Goal: Find specific page/section: Find specific page/section

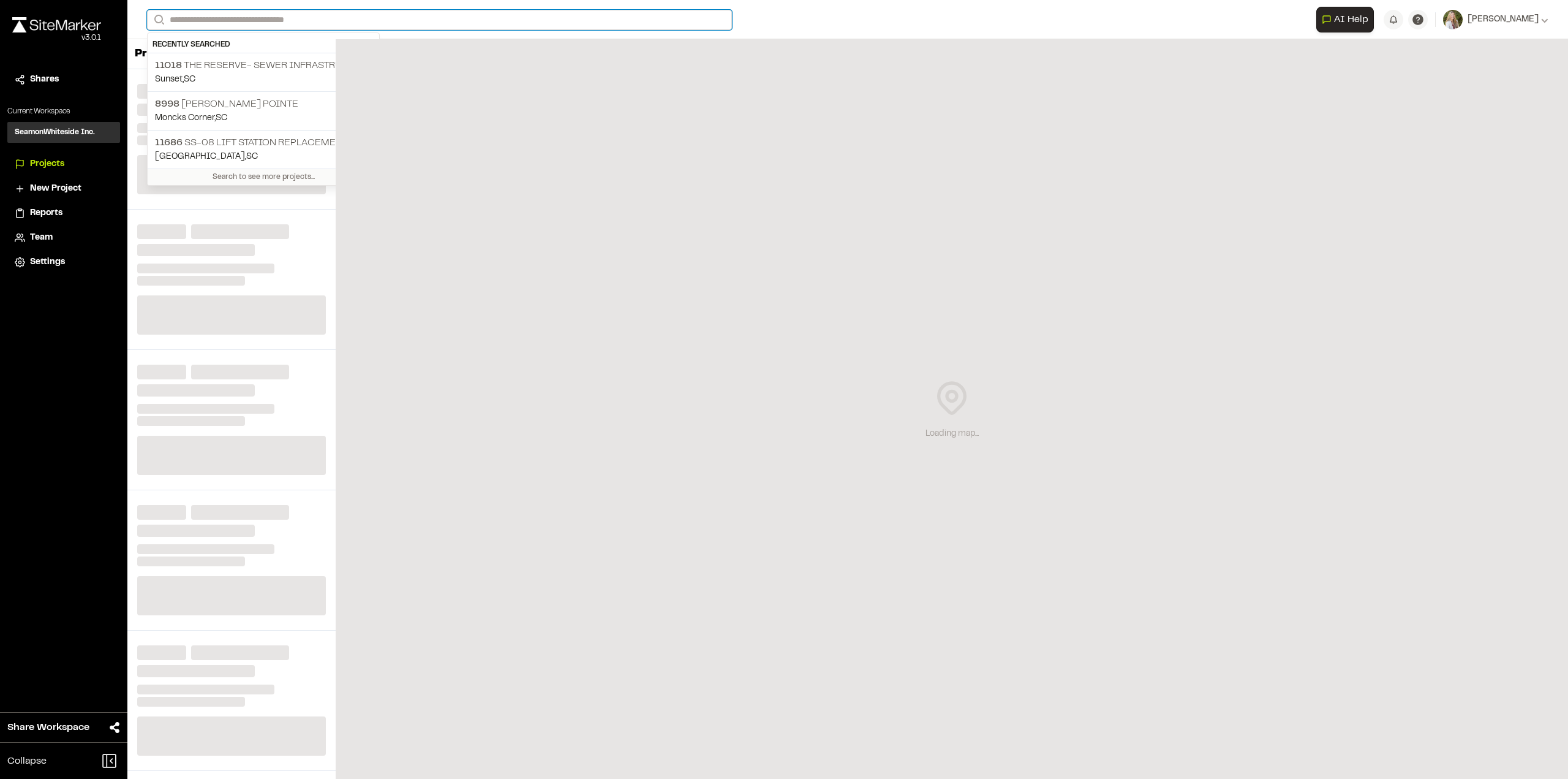
click at [238, 14] on input "Search" at bounding box center [439, 19] width 585 height 20
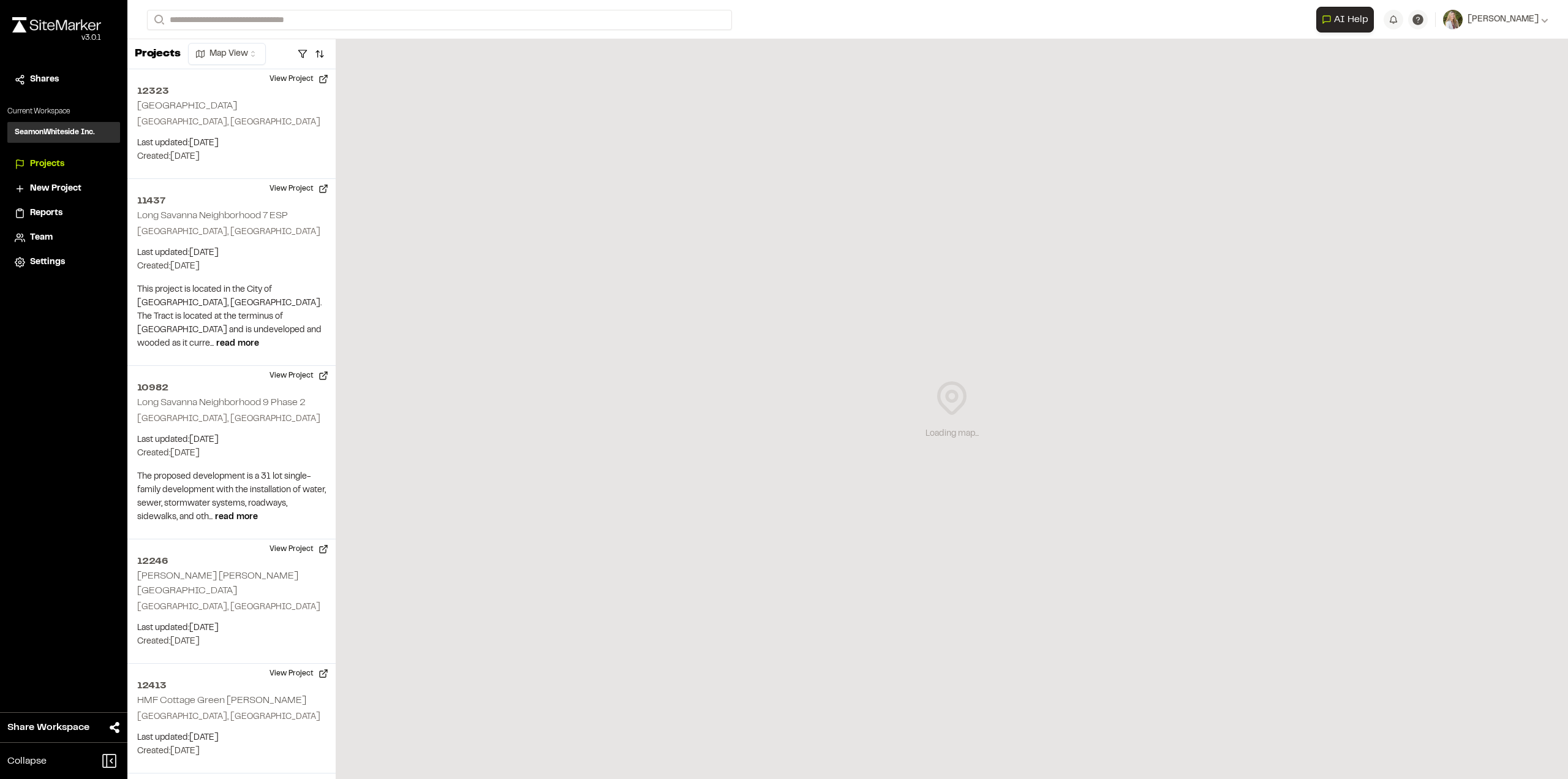
click at [239, 73] on p "Sunset , [GEOGRAPHIC_DATA]" at bounding box center [263, 80] width 217 height 13
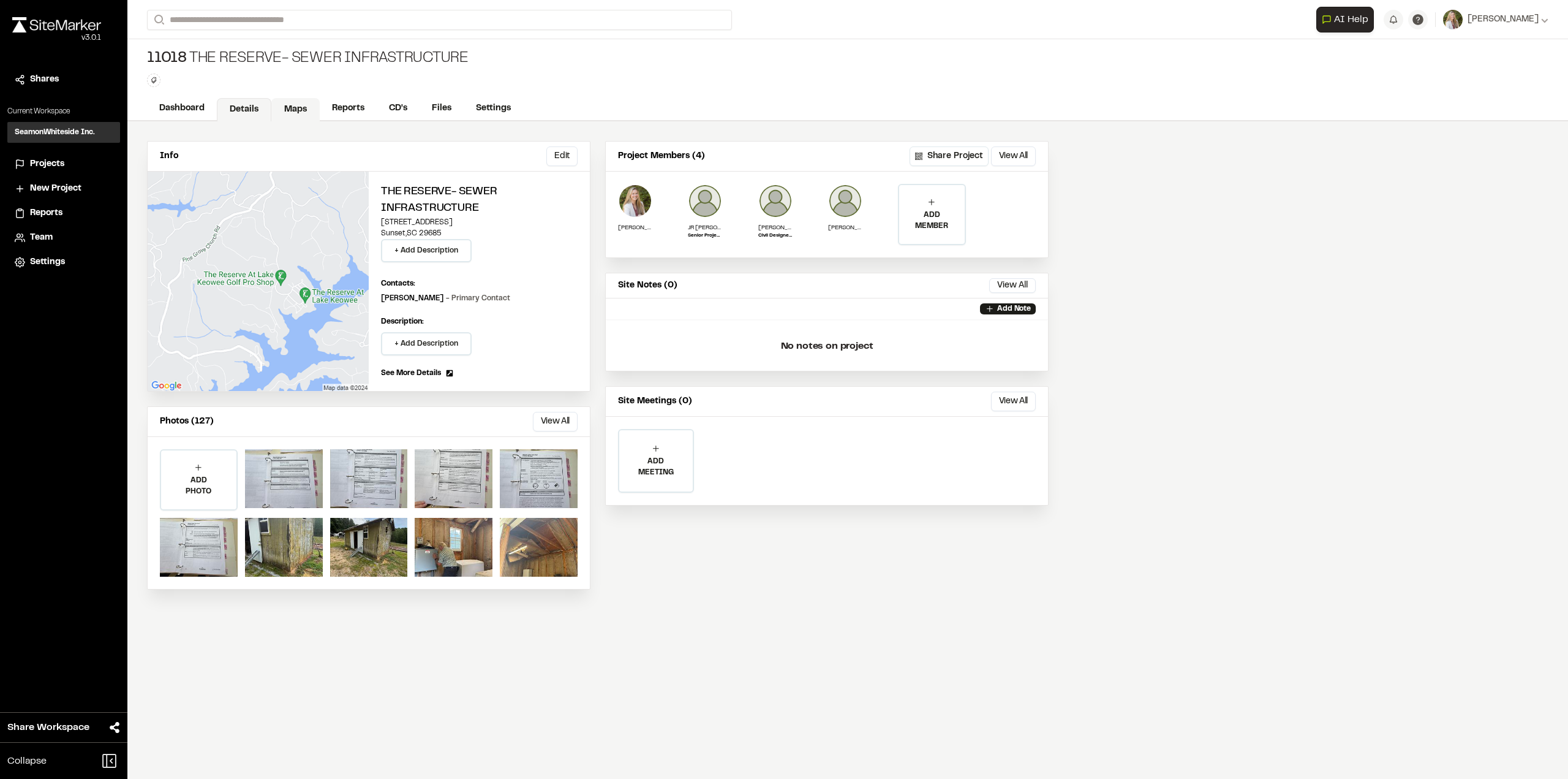
click at [295, 108] on link "Maps" at bounding box center [295, 109] width 48 height 23
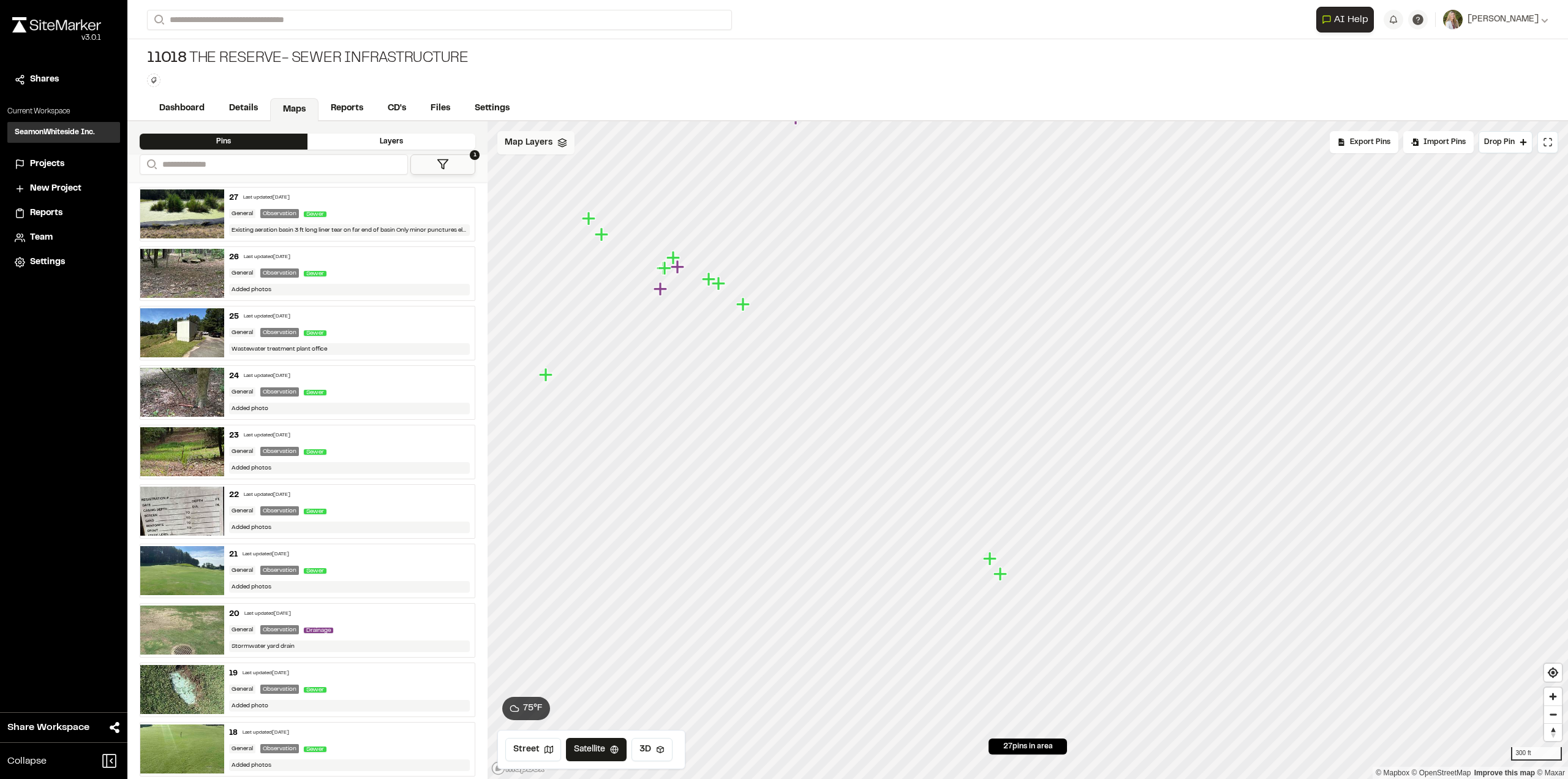
click at [560, 146] on polyline at bounding box center [562, 146] width 8 height 2
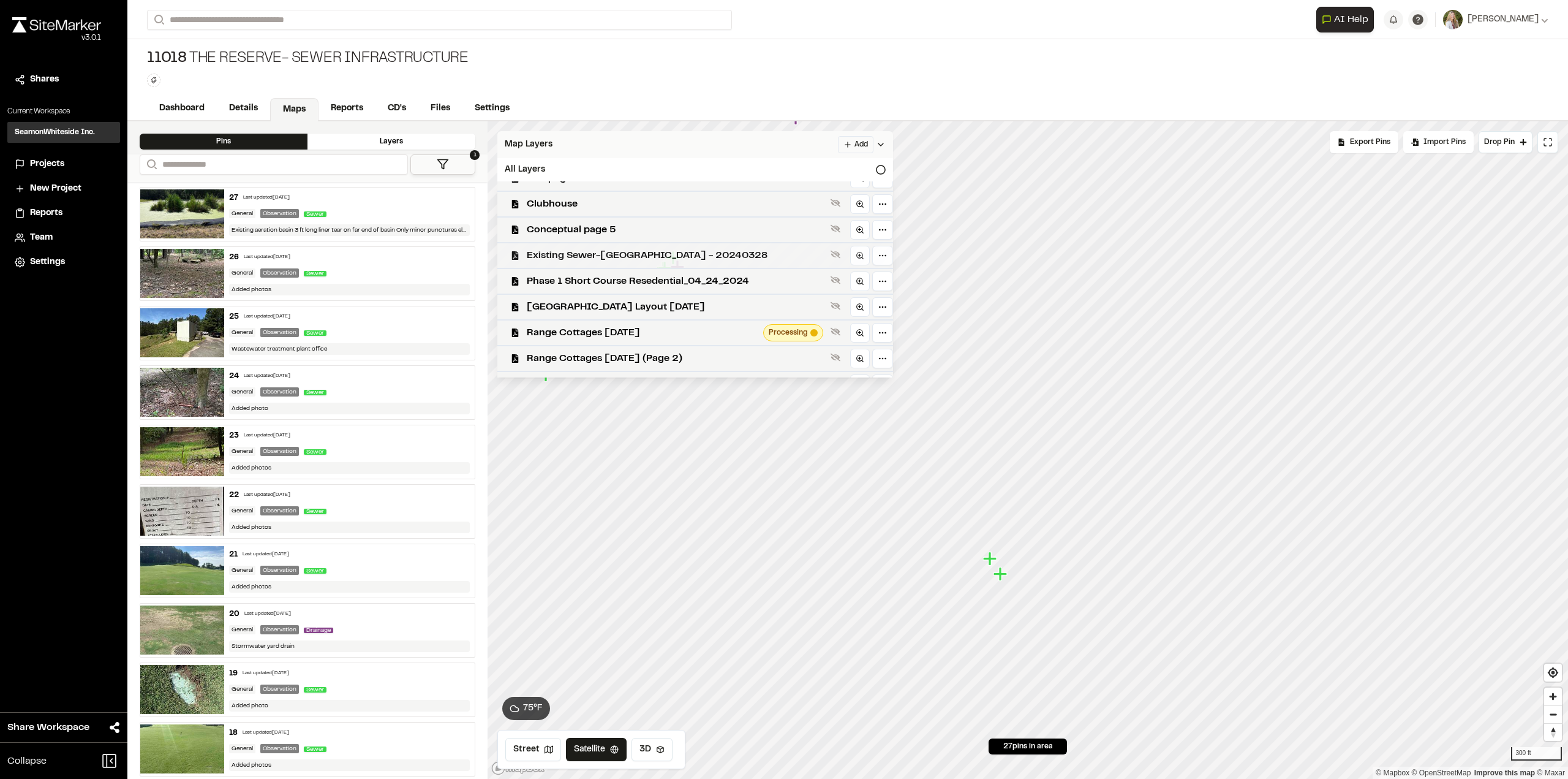
scroll to position [61, 0]
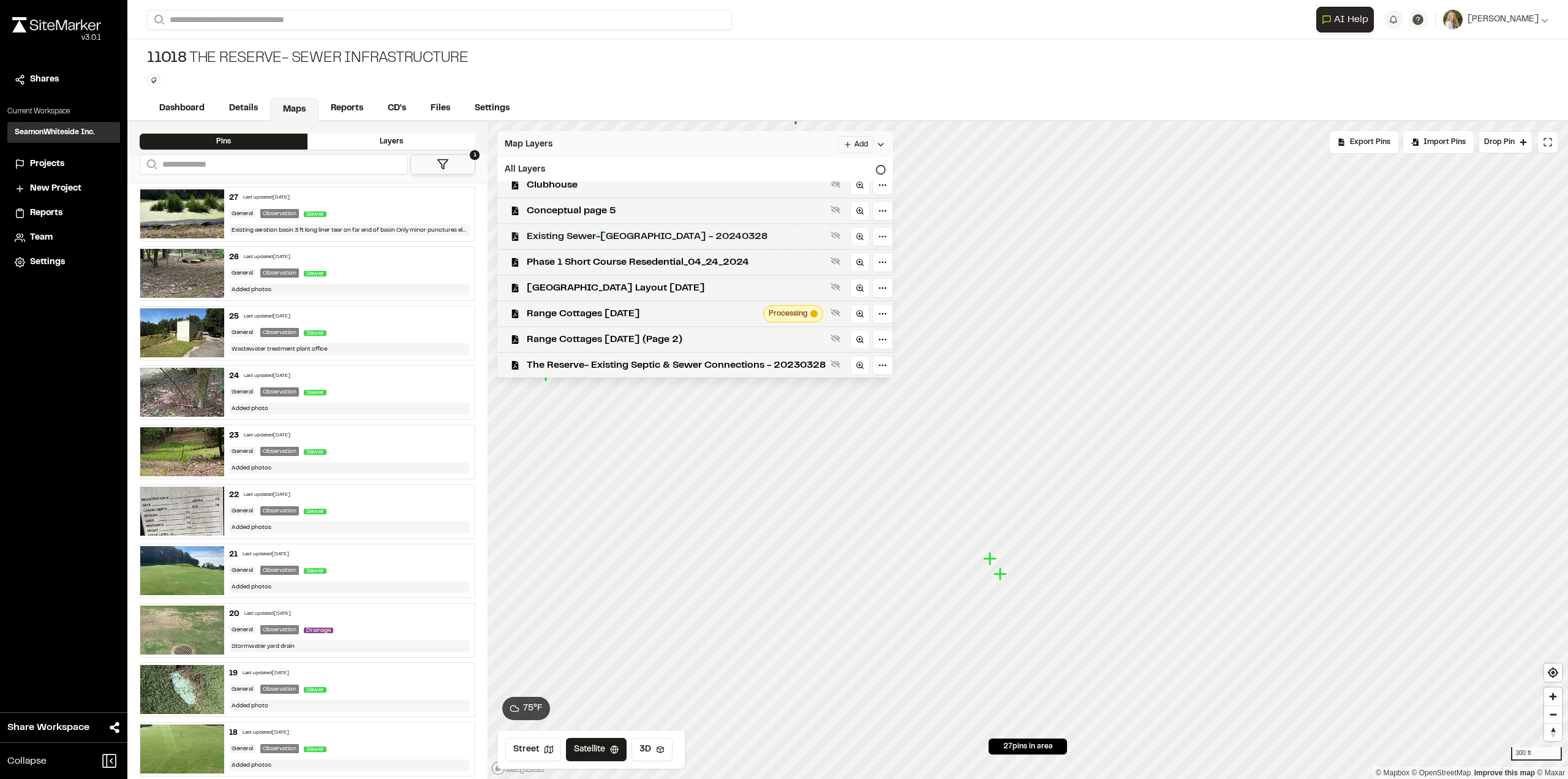
click at [598, 230] on span "Existing Sewer-[GEOGRAPHIC_DATA] - 20240328" at bounding box center [676, 236] width 299 height 14
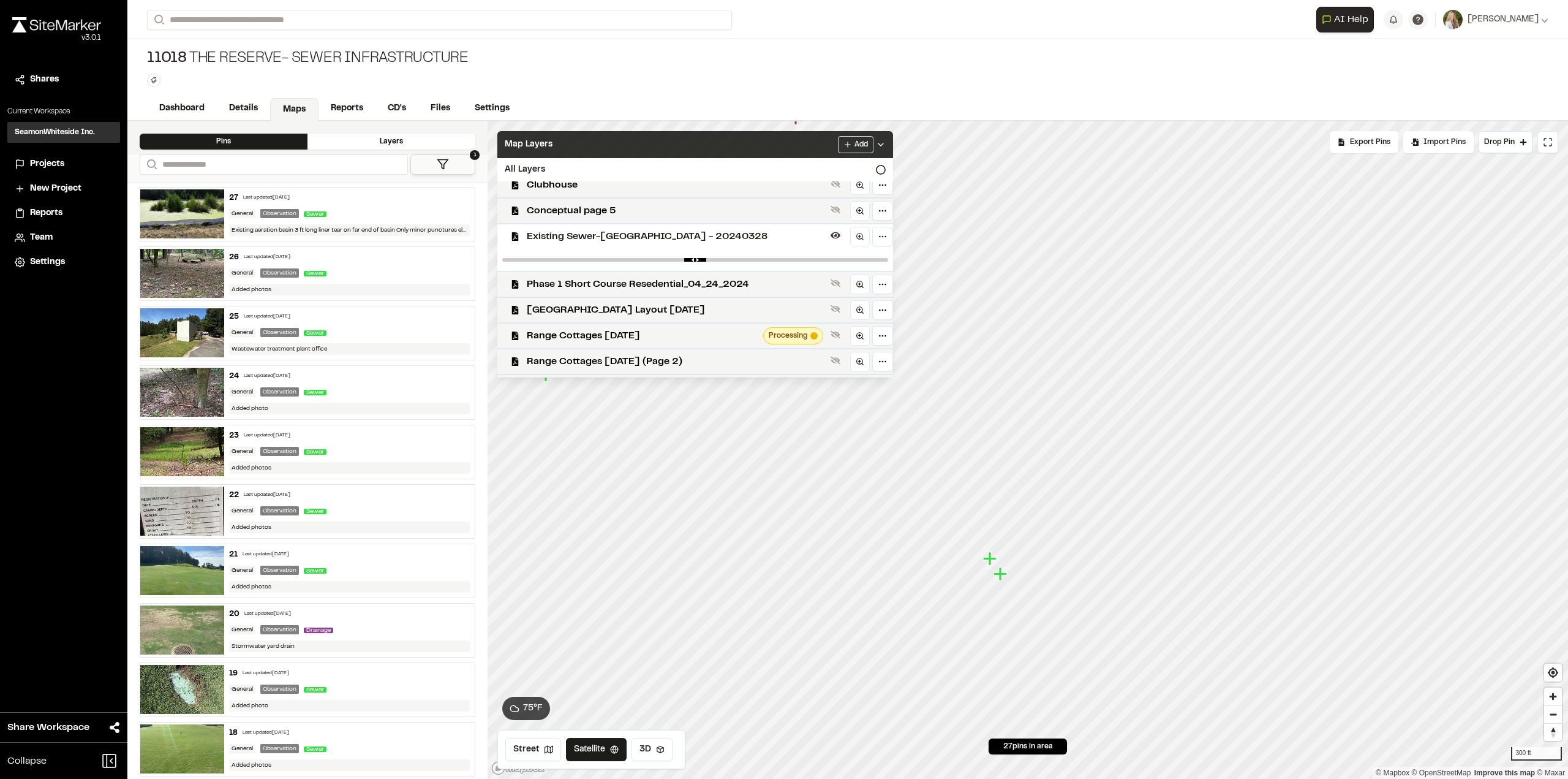
click at [598, 230] on span "Existing Sewer-[GEOGRAPHIC_DATA] - 20240328" at bounding box center [676, 236] width 299 height 14
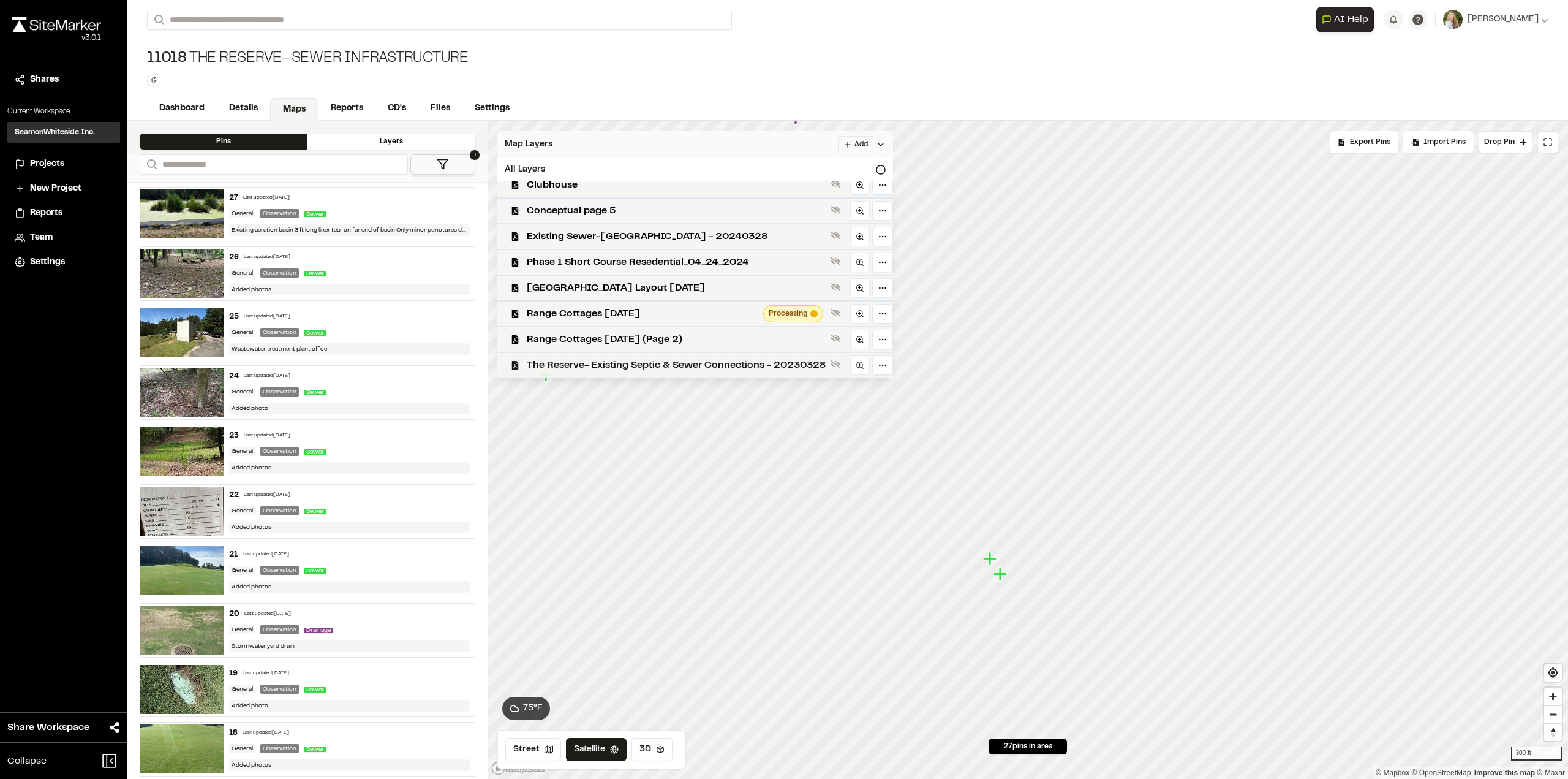
click at [622, 360] on span "The Reserve- Existing Septic & Sewer Connections - 20230328" at bounding box center [676, 364] width 299 height 14
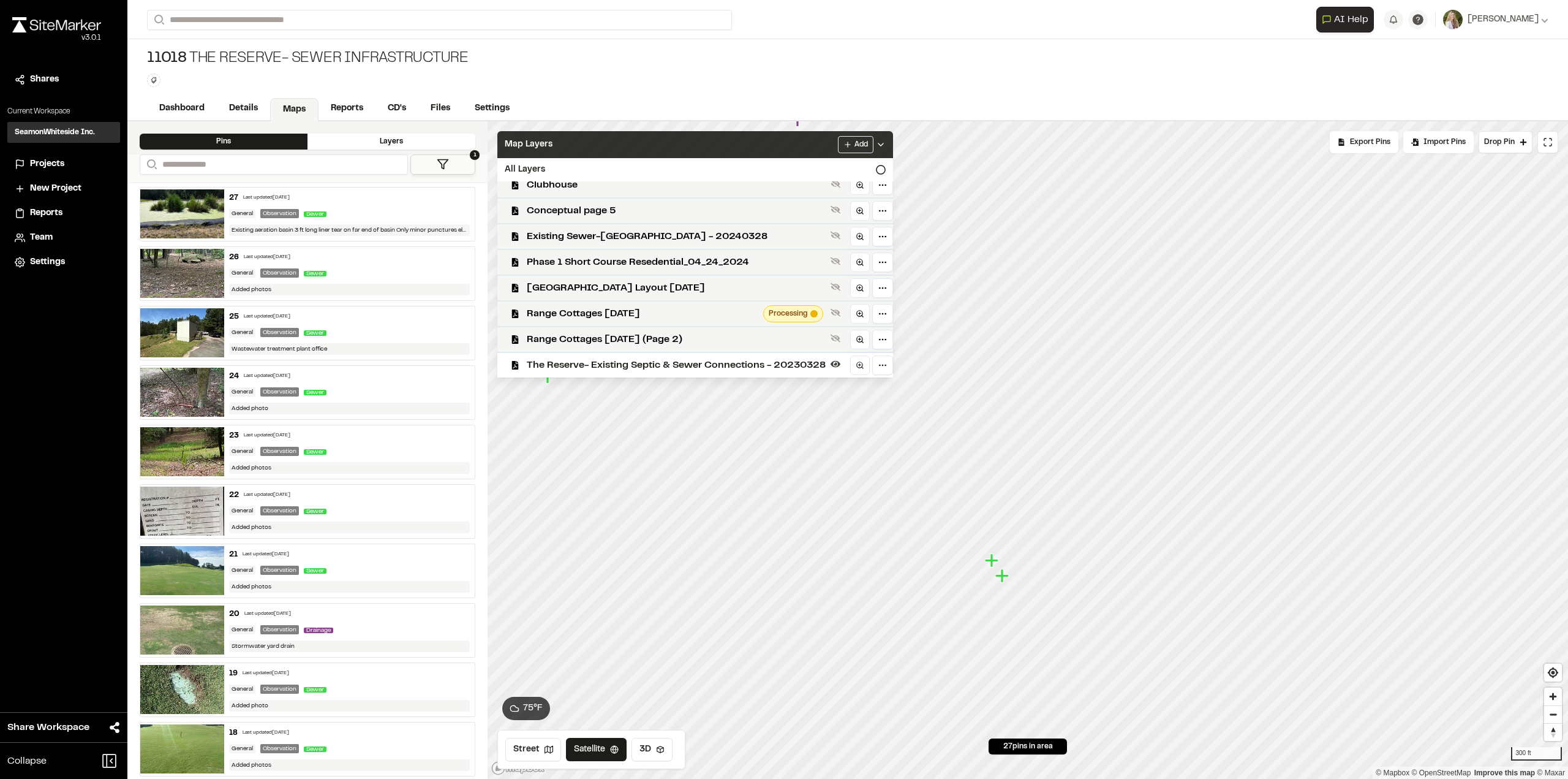
click at [796, 146] on div "Map Layers Add" at bounding box center [695, 145] width 396 height 27
